Goal: Task Accomplishment & Management: Manage account settings

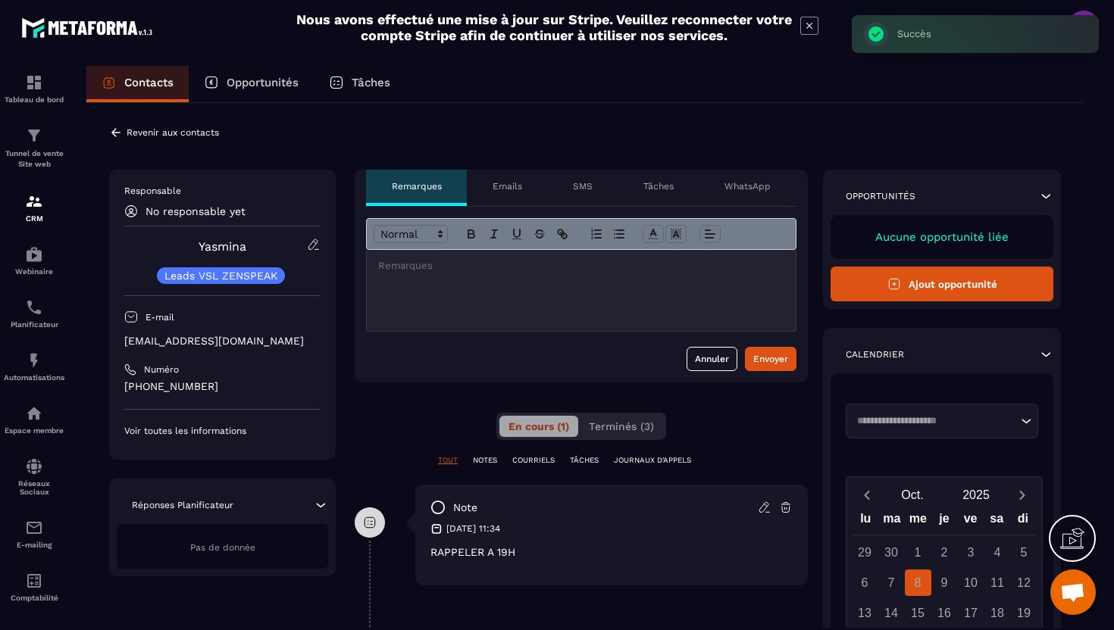
scroll to position [39, 0]
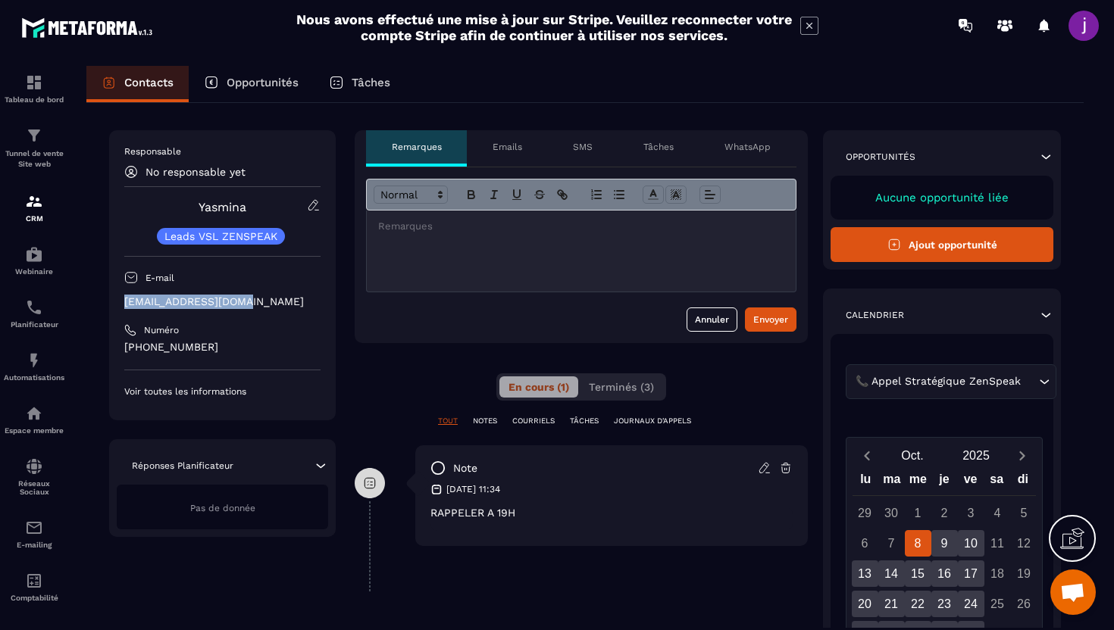
drag, startPoint x: 267, startPoint y: 304, endPoint x: 126, endPoint y: 304, distance: 141.7
click at [126, 304] on p "[EMAIL_ADDRESS][DOMAIN_NAME]" at bounding box center [222, 302] width 196 height 14
copy p "[EMAIL_ADDRESS][DOMAIN_NAME]"
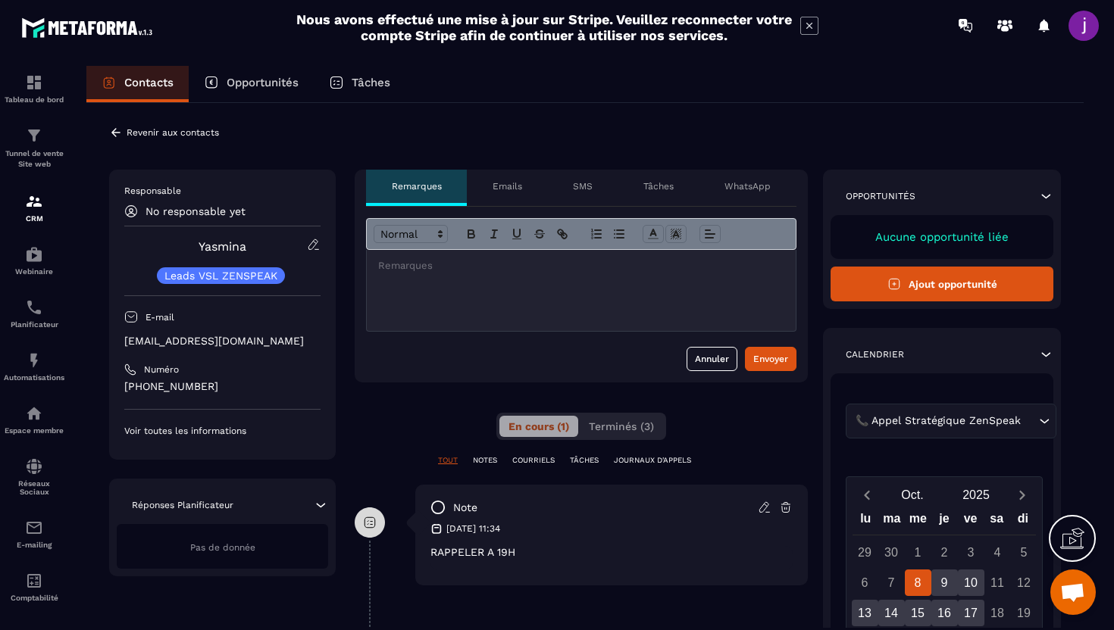
click at [118, 142] on div "**********" at bounding box center [584, 508] width 997 height 811
click at [115, 133] on icon at bounding box center [115, 132] width 9 height 8
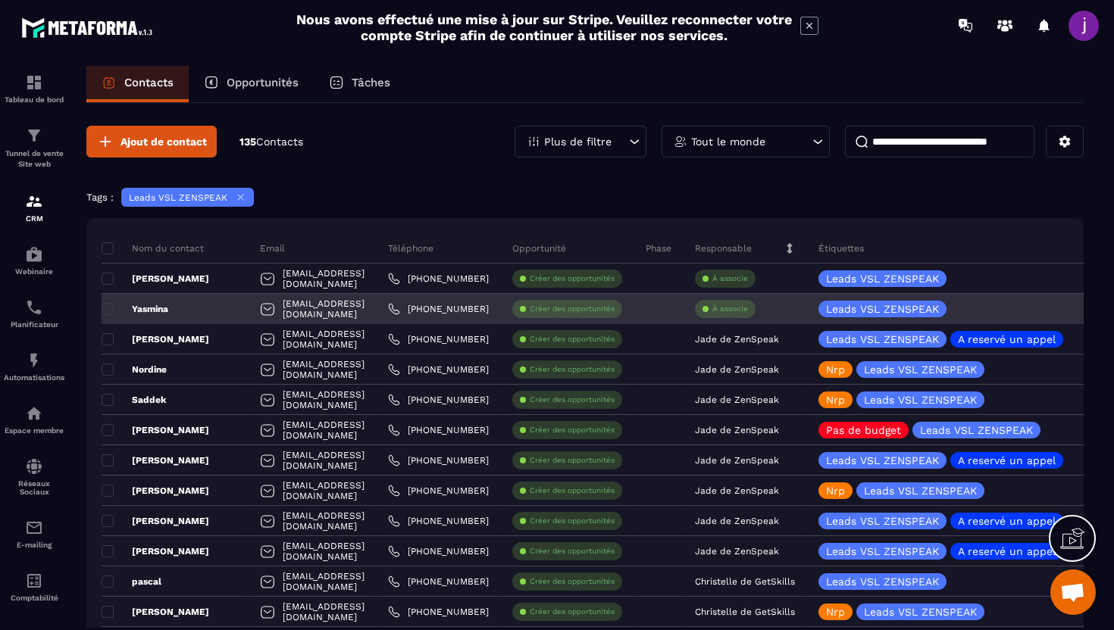
click at [800, 318] on div "À associe" at bounding box center [744, 309] width 123 height 30
click at [748, 313] on p "À associe" at bounding box center [730, 309] width 36 height 11
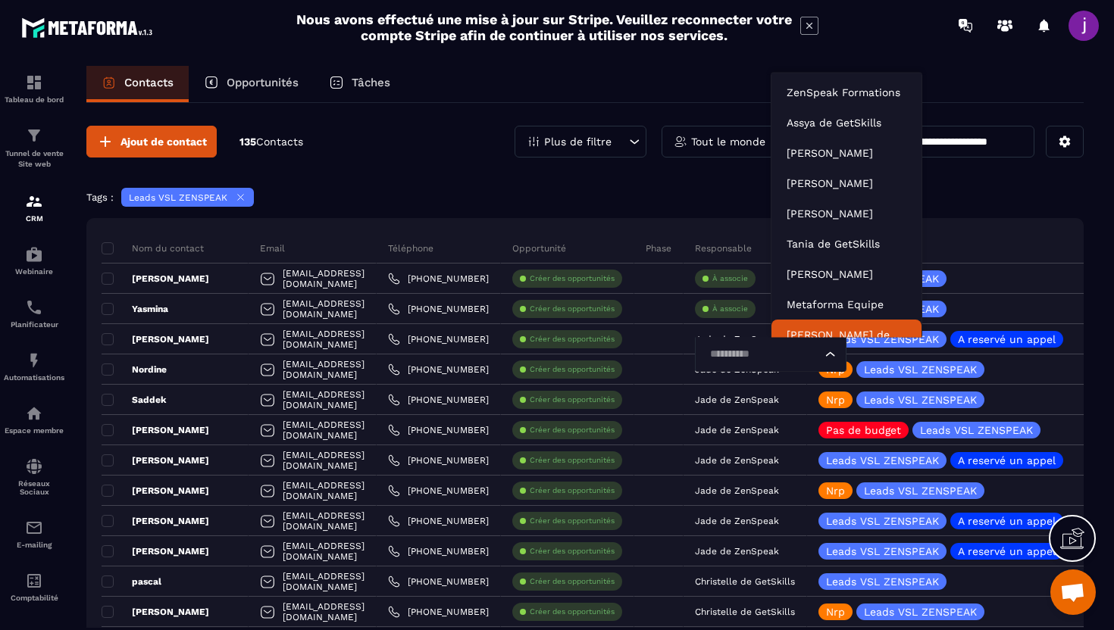
scroll to position [11, 0]
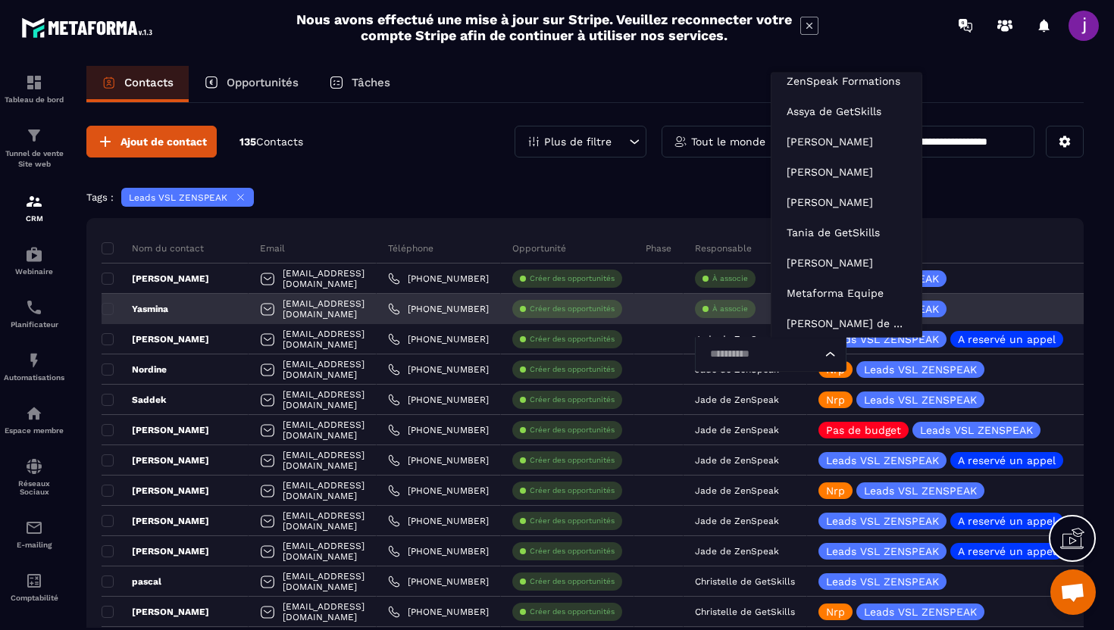
click at [811, 350] on input "Search for option" at bounding box center [763, 354] width 117 height 17
type input "****"
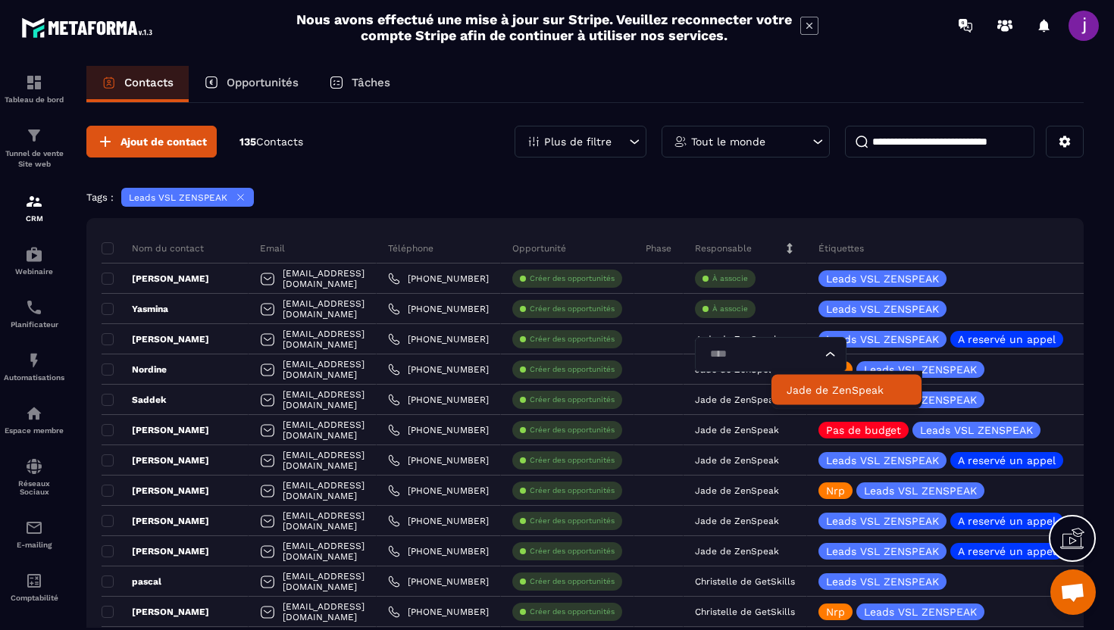
scroll to position [0, 0]
click at [839, 389] on p "Jade de ZenSpeak" at bounding box center [846, 390] width 120 height 15
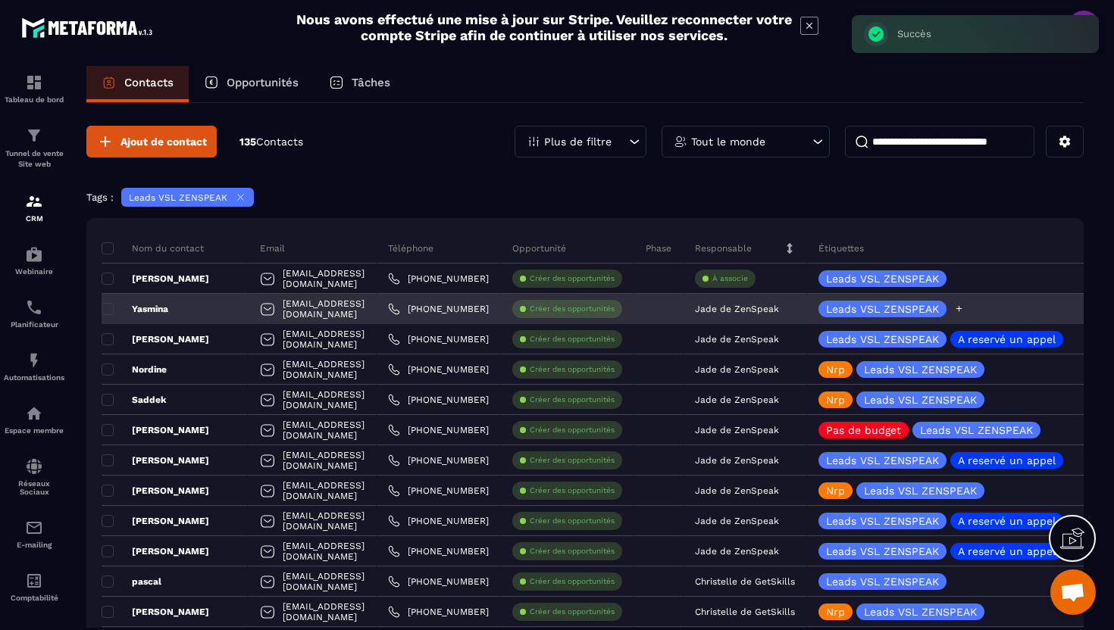
click at [1031, 319] on div "Leads VSL ZENSPEAK" at bounding box center [981, 309] width 348 height 30
click at [964, 314] on div at bounding box center [959, 309] width 10 height 17
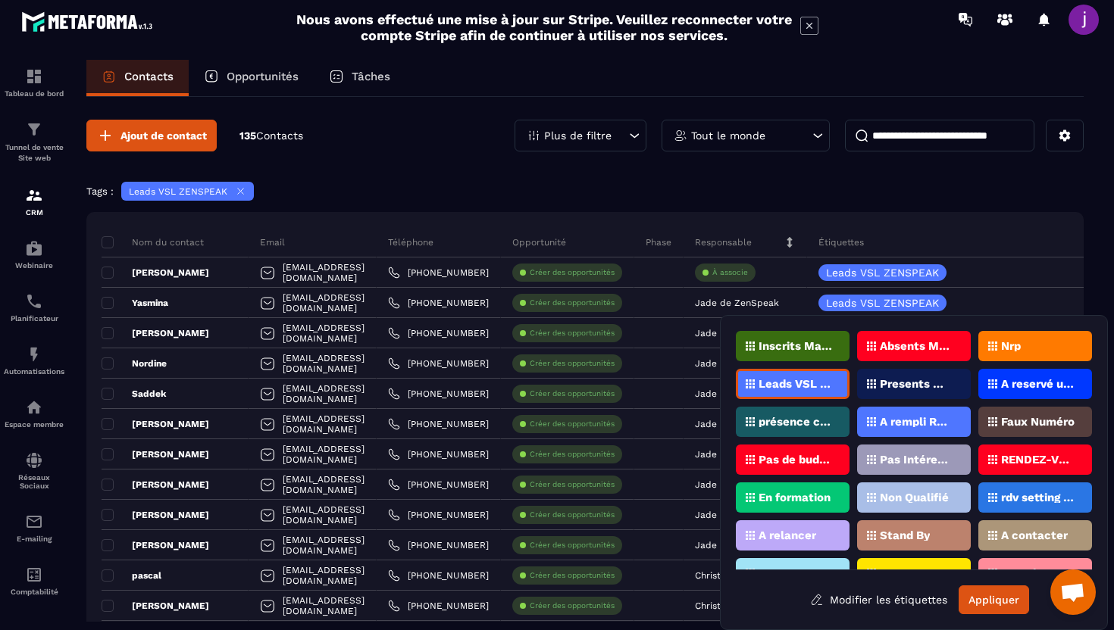
click at [1021, 465] on div "RENDEZ-VOUS PROGRAMMé V1 (ZenSpeak à vie)" at bounding box center [1035, 460] width 114 height 30
click at [1017, 506] on div "rdv setting posé" at bounding box center [1035, 498] width 114 height 30
click at [1024, 461] on p "RENDEZ-VOUS PROGRAMMé V1 (ZenSpeak à vie)" at bounding box center [1037, 460] width 73 height 11
click at [998, 586] on button "Appliquer" at bounding box center [993, 600] width 70 height 29
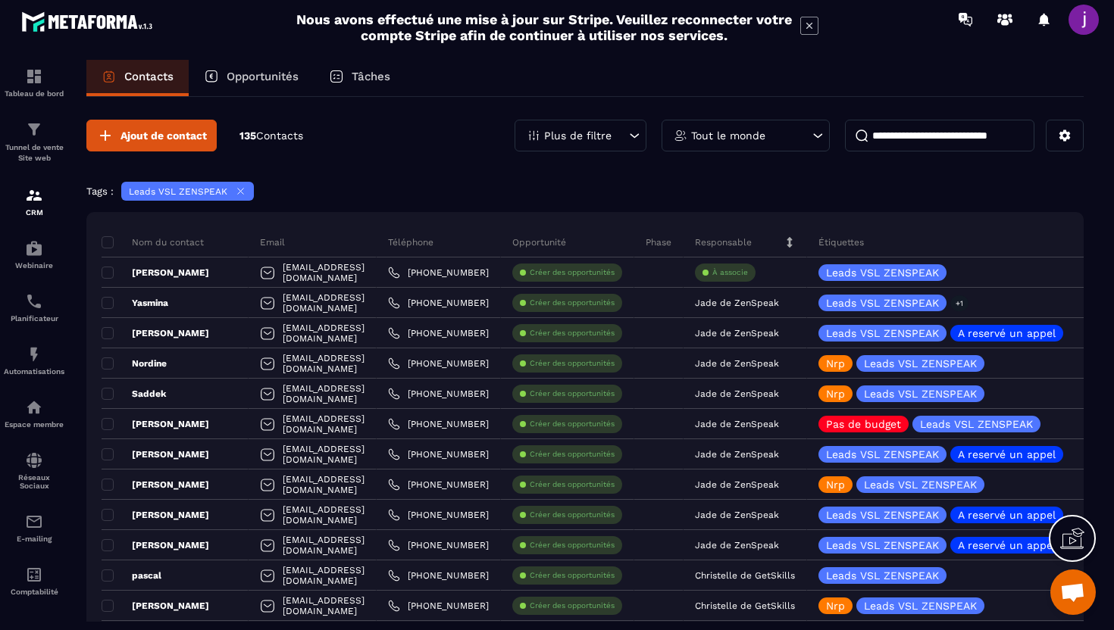
scroll to position [0, 0]
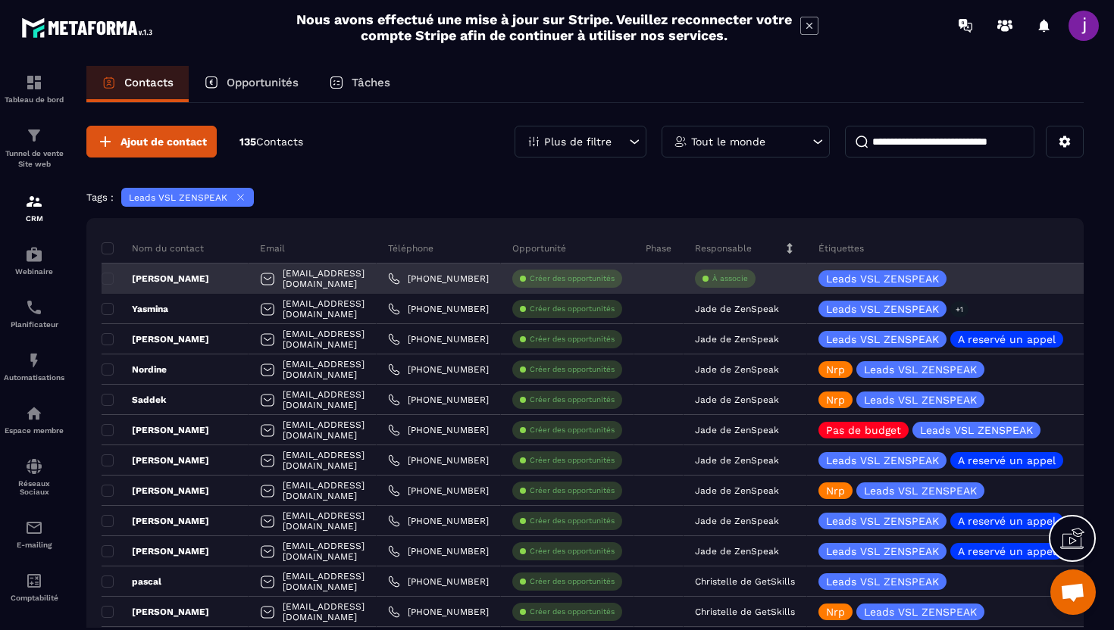
click at [228, 283] on div "[PERSON_NAME]" at bounding box center [175, 279] width 147 height 30
